Goal: Find specific page/section: Find specific page/section

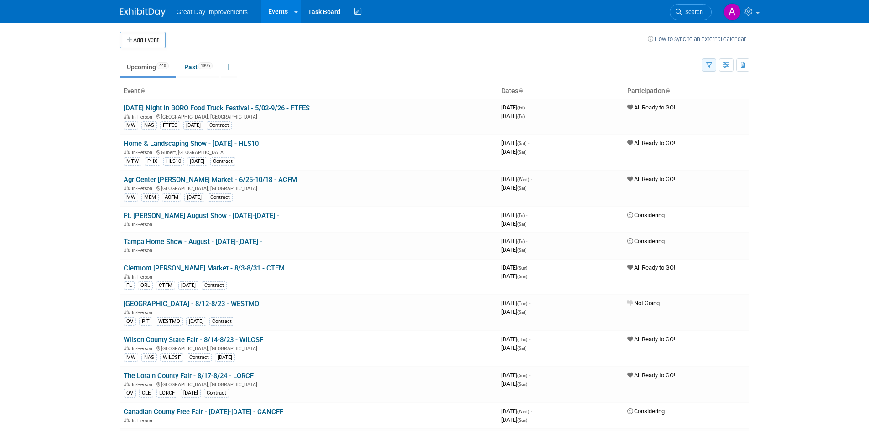
click at [706, 63] on icon "button" at bounding box center [709, 65] width 6 height 6
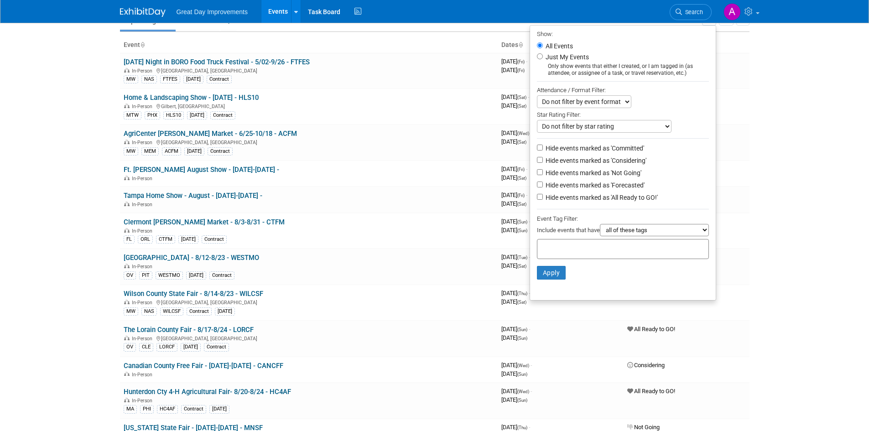
scroll to position [91, 0]
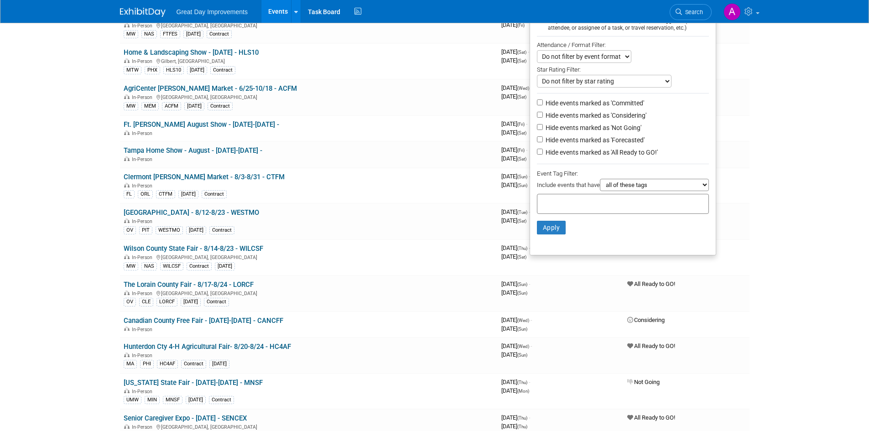
click at [568, 204] on input "text" at bounding box center [577, 202] width 73 height 9
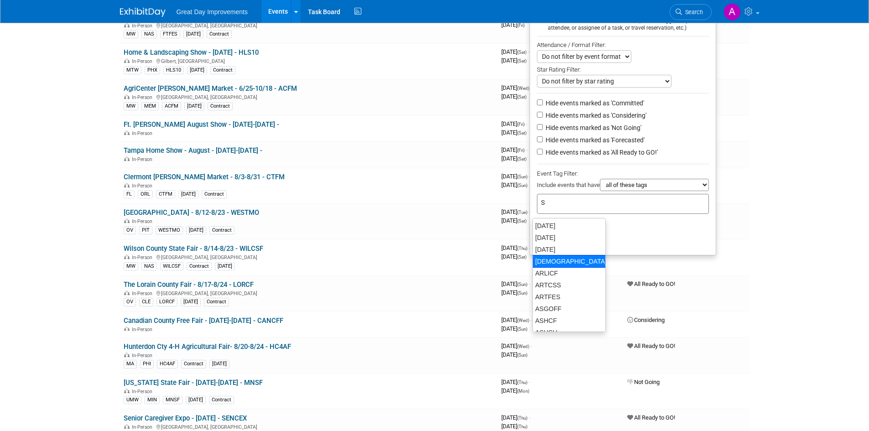
type input "SE"
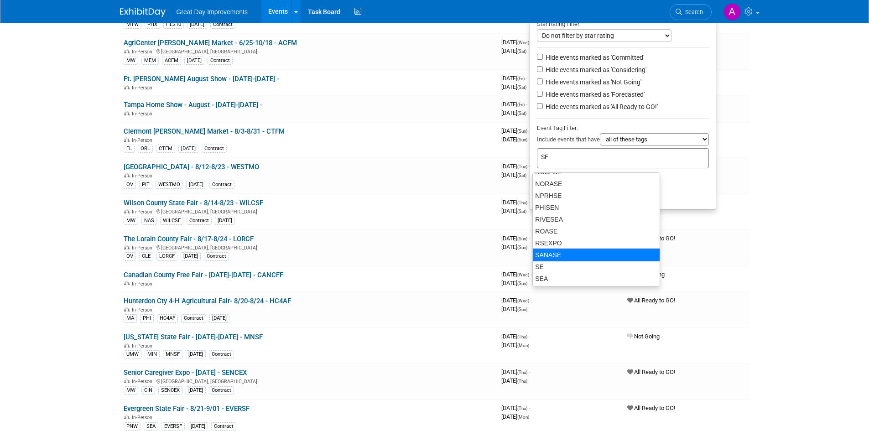
scroll to position [259, 0]
click at [548, 266] on div "SE" at bounding box center [596, 266] width 128 height 13
type input "SE"
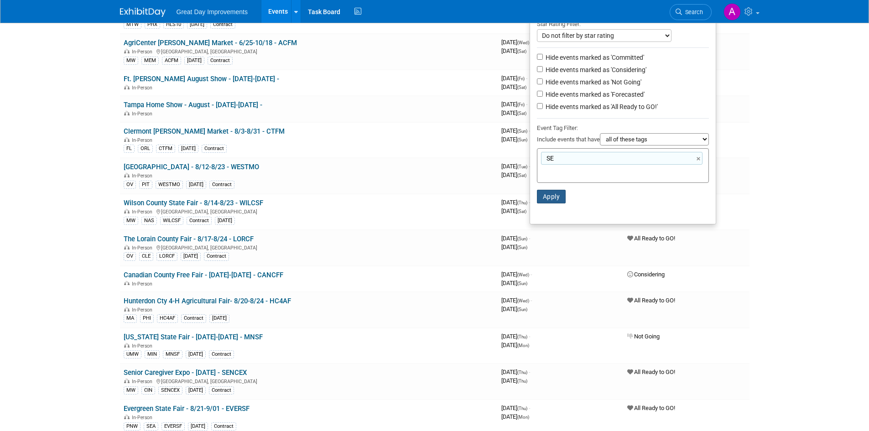
click at [546, 196] on button "Apply" at bounding box center [551, 197] width 29 height 14
